Goal: Information Seeking & Learning: Learn about a topic

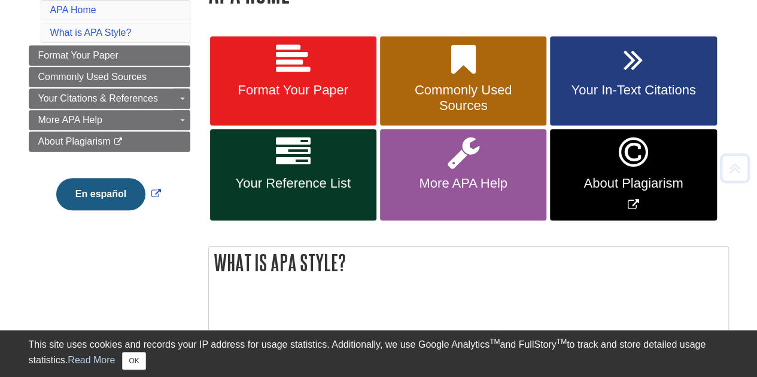
scroll to position [203, 0]
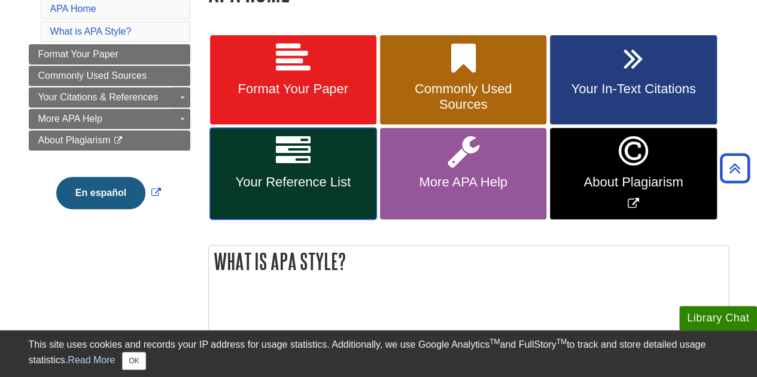
click at [275, 189] on link "Your Reference List" at bounding box center [293, 174] width 166 height 92
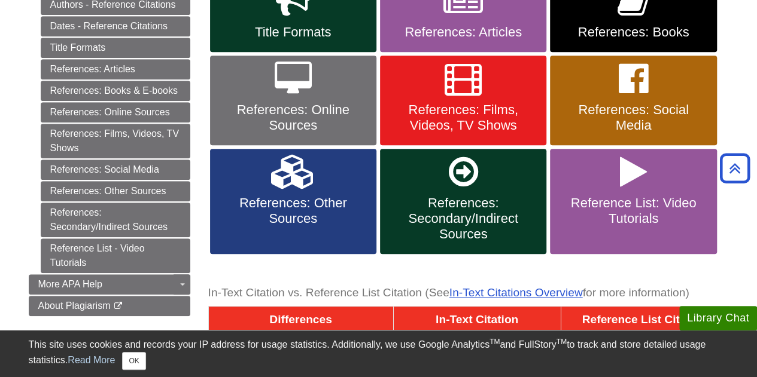
scroll to position [354, 0]
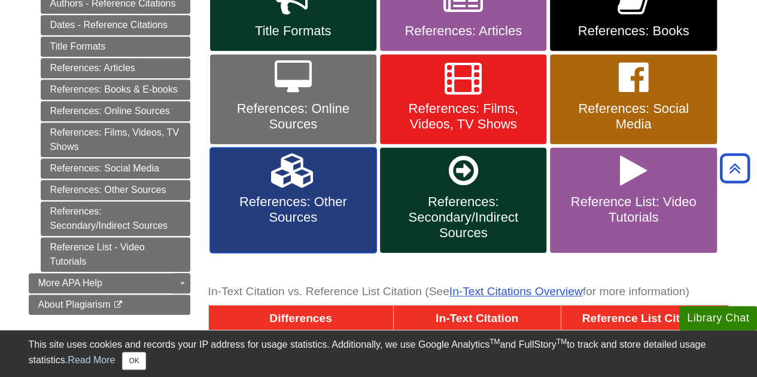
click at [275, 206] on span "References: Other Sources" at bounding box center [293, 209] width 148 height 31
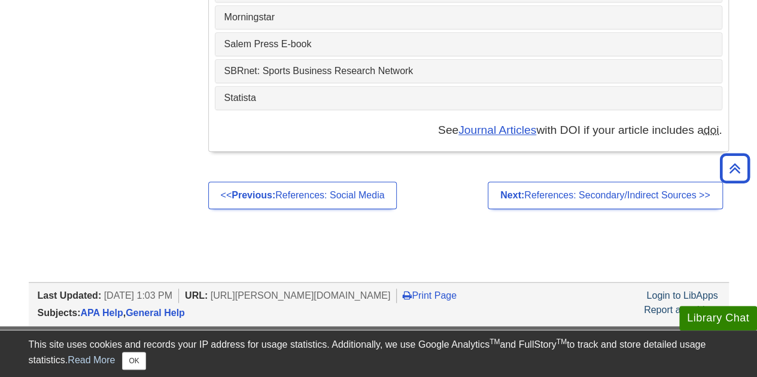
scroll to position [4908, 0]
